Goal: Task Accomplishment & Management: Use online tool/utility

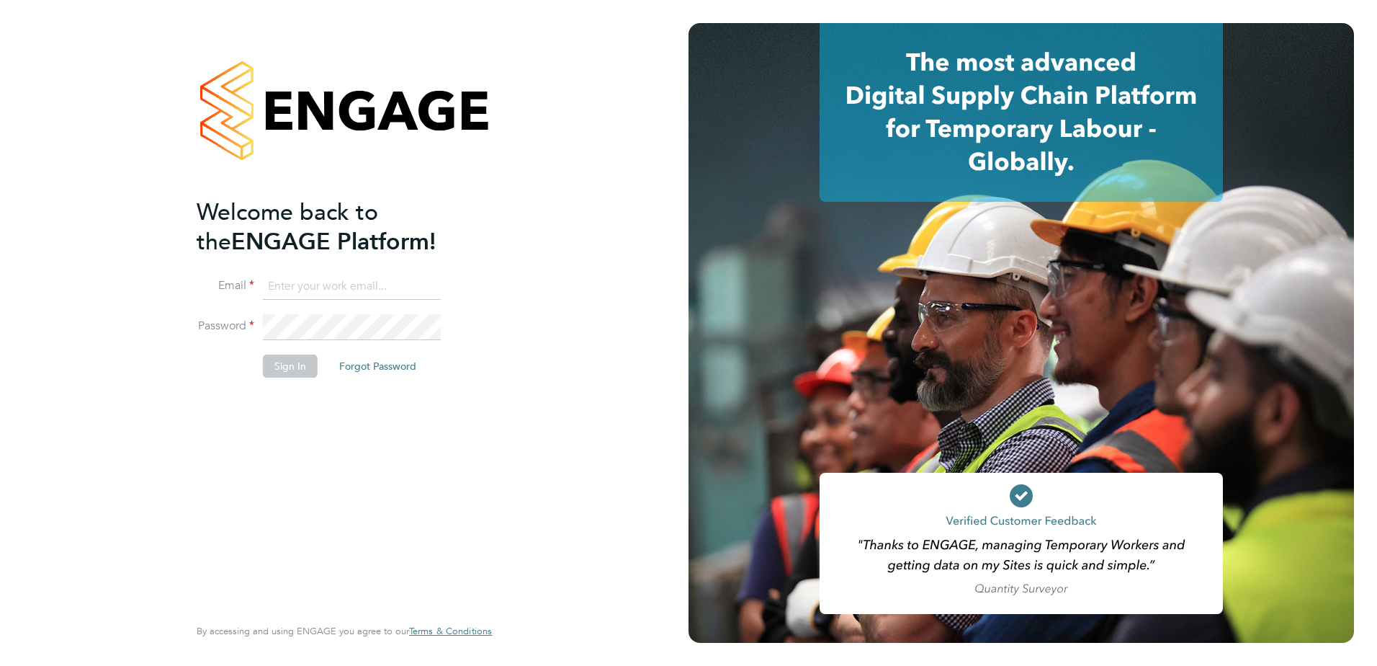
type input "dave.smith@vistry.co.uk"
click at [287, 370] on button "Sign In" at bounding box center [290, 365] width 55 height 23
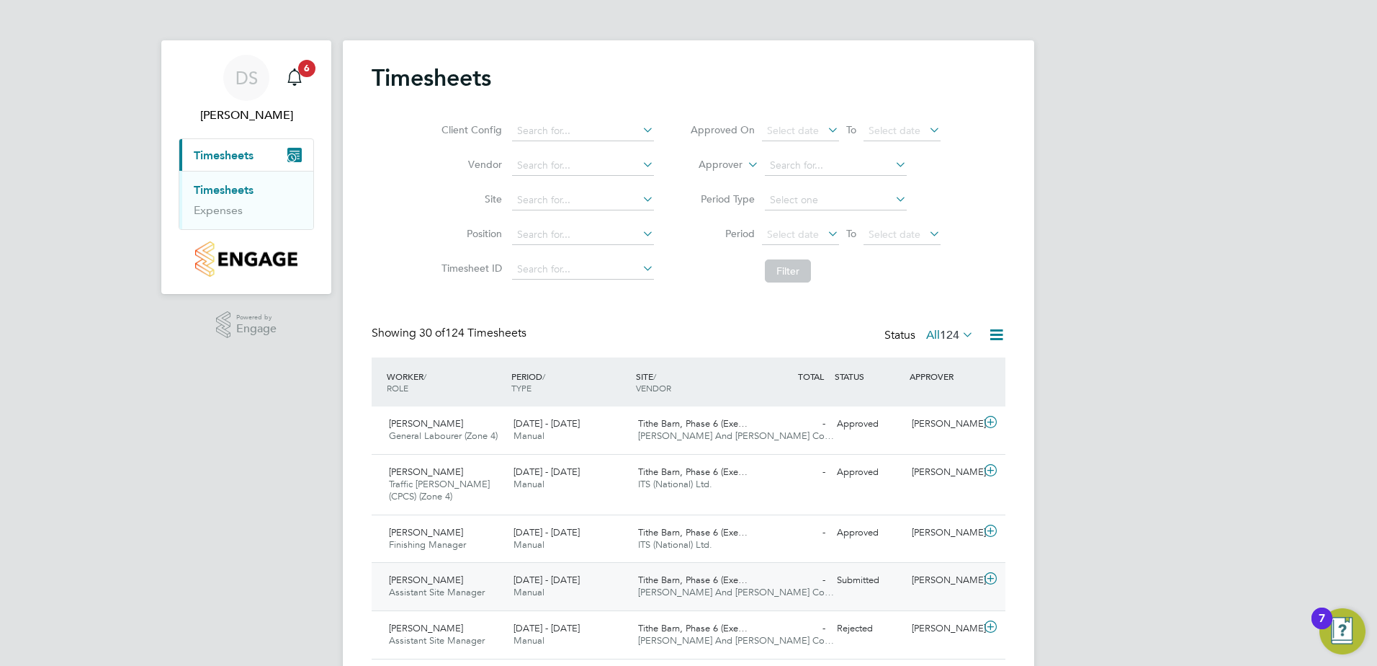
click at [535, 589] on span "Manual" at bounding box center [529, 592] width 31 height 12
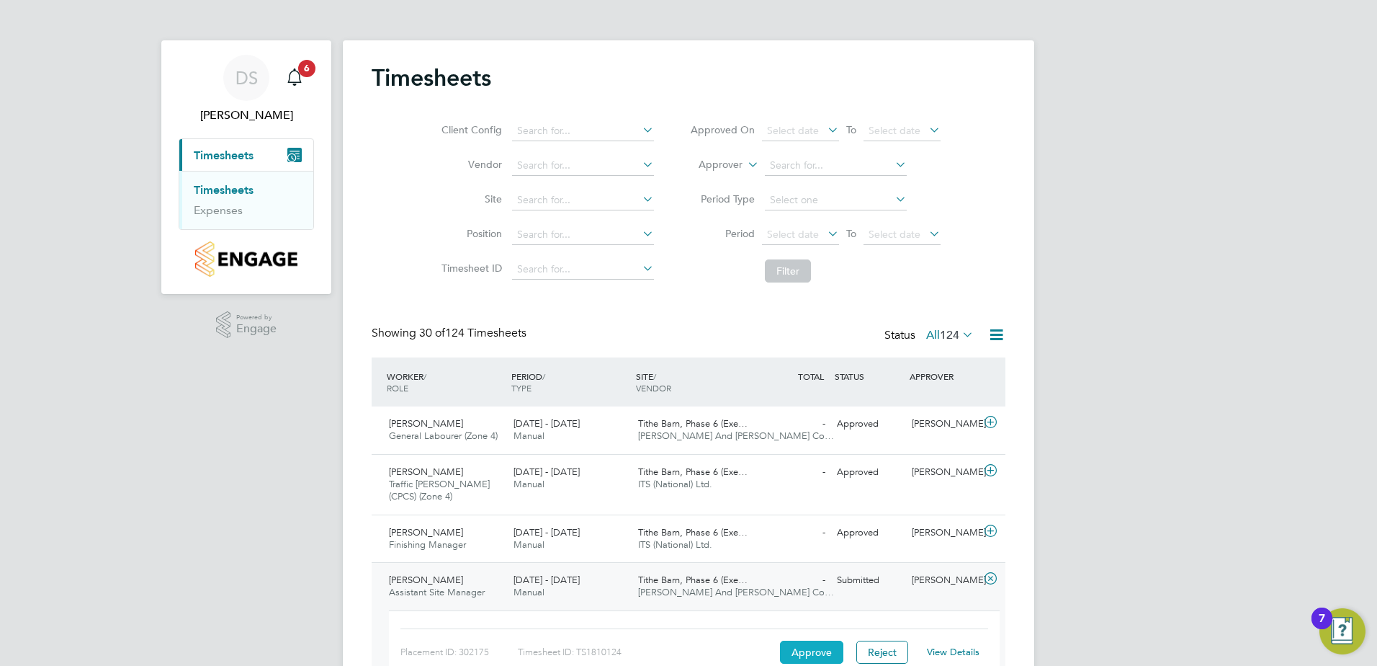
click at [798, 658] on button "Approve" at bounding box center [811, 651] width 63 height 23
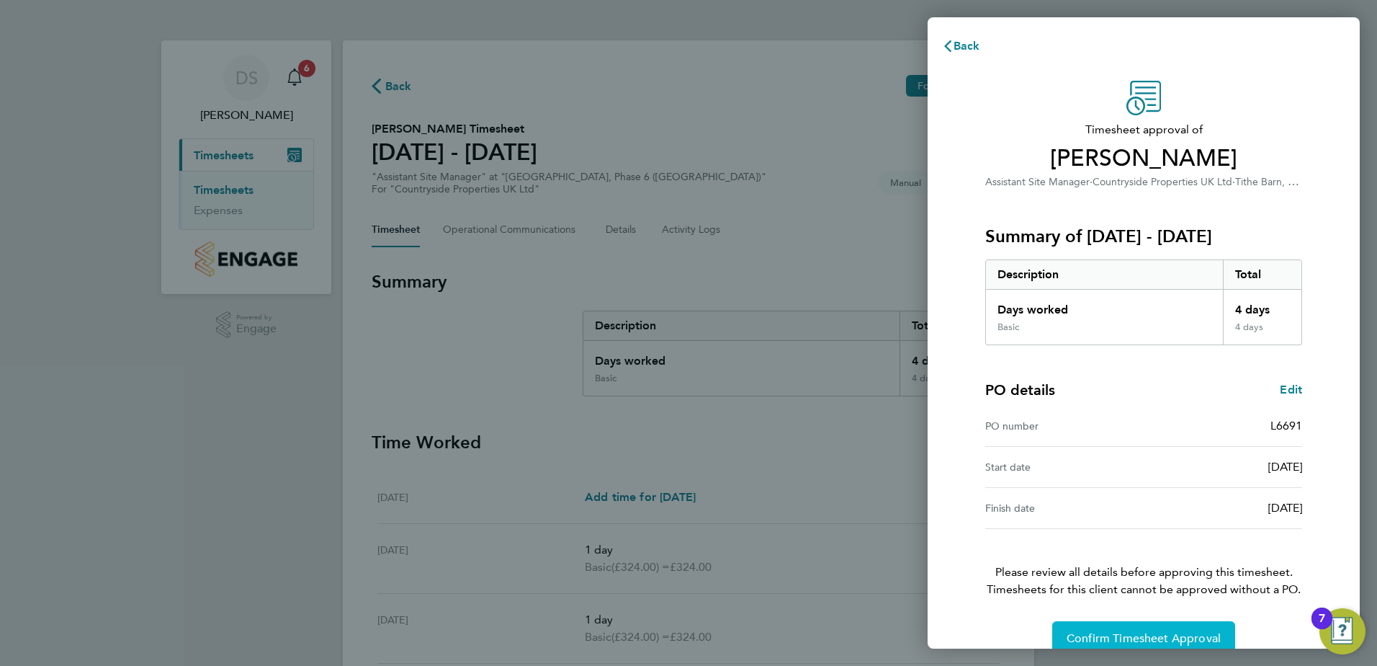
click at [1154, 633] on span "Confirm Timesheet Approval" at bounding box center [1144, 638] width 154 height 14
